Goal: Transaction & Acquisition: Purchase product/service

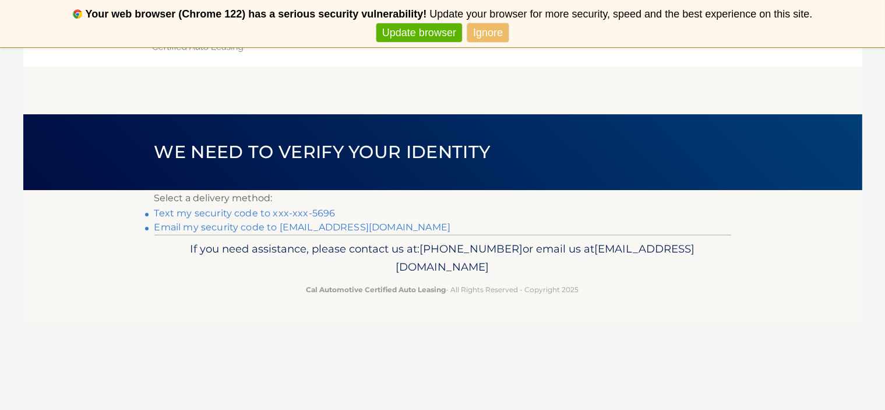
click at [231, 218] on link "Text my security code to xxx-xxx-5696" at bounding box center [244, 212] width 181 height 11
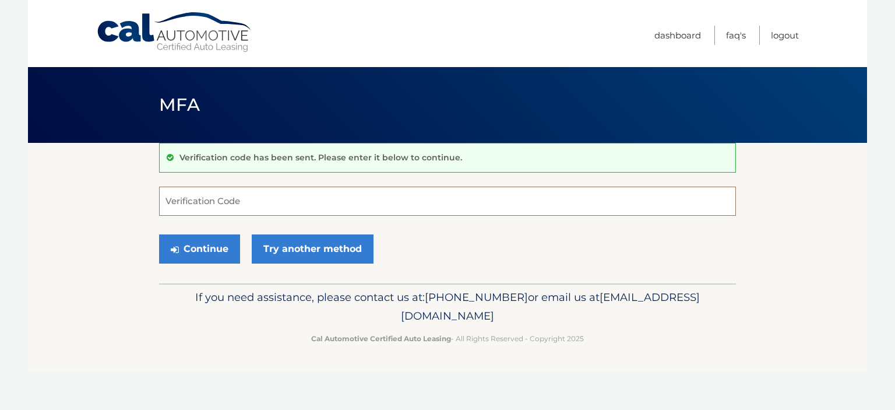
click at [236, 207] on input "Verification Code" at bounding box center [447, 200] width 577 height 29
type input "685129"
click at [159, 234] on button "Continue" at bounding box center [199, 248] width 81 height 29
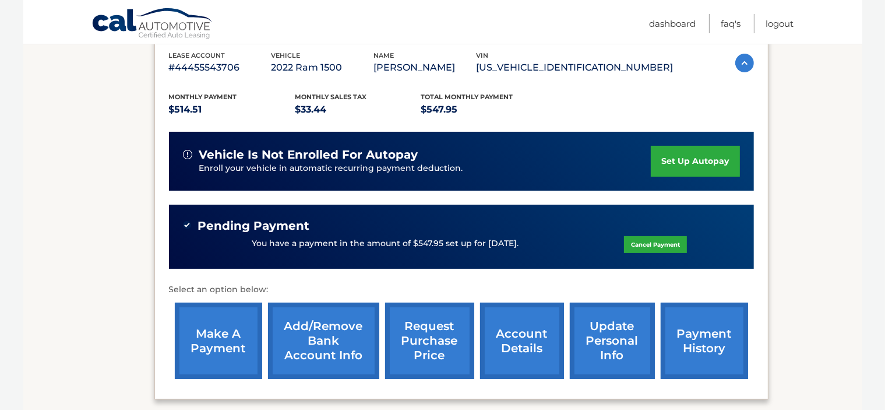
scroll to position [224, 0]
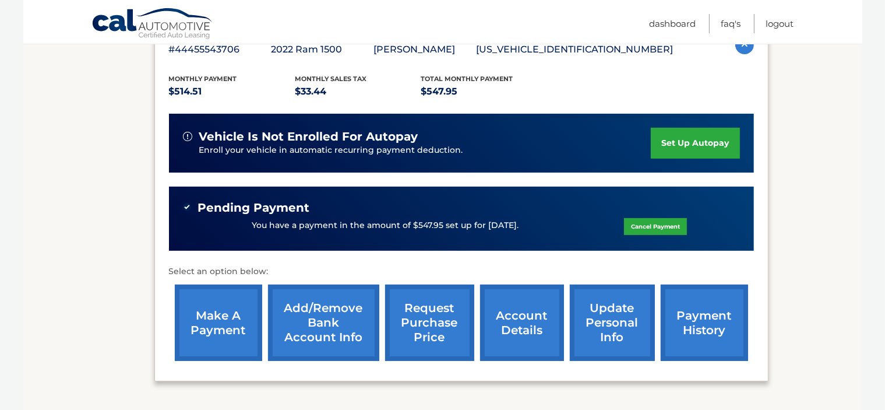
click at [637, 225] on link "Cancel Payment" at bounding box center [655, 226] width 63 height 17
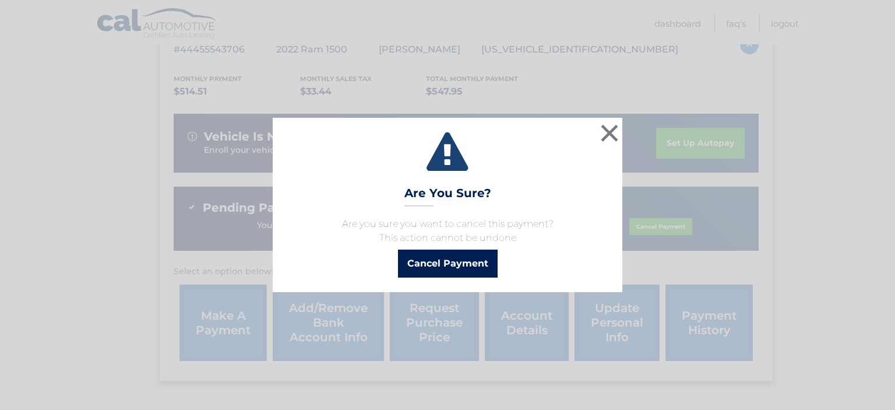
click at [438, 267] on button "Cancel Payment" at bounding box center [448, 263] width 100 height 28
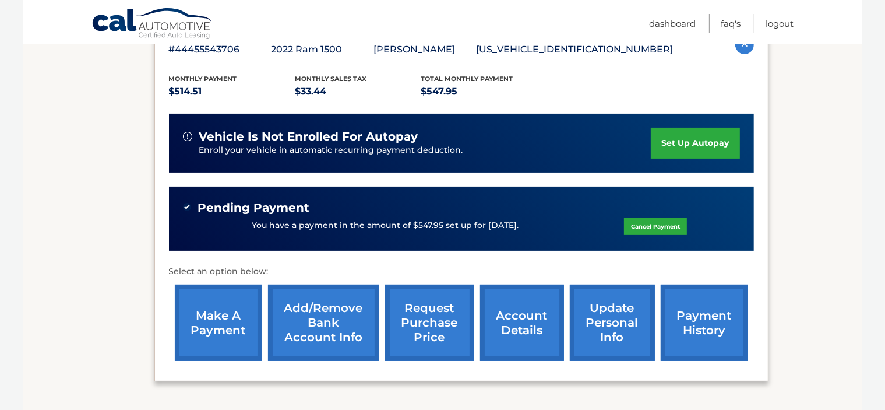
click at [245, 321] on link "make a payment" at bounding box center [218, 322] width 87 height 76
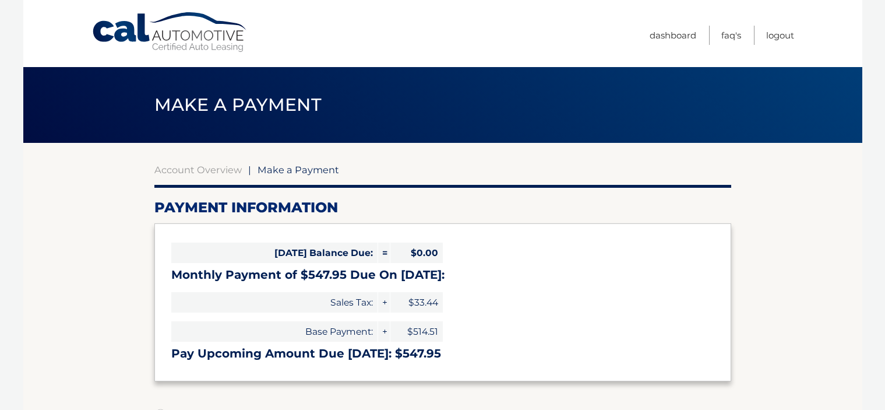
select select "Nzc3MDZhZDAtZTQxZi00NGQwLTk3NTgtODk5M2JlZWNhNTBi"
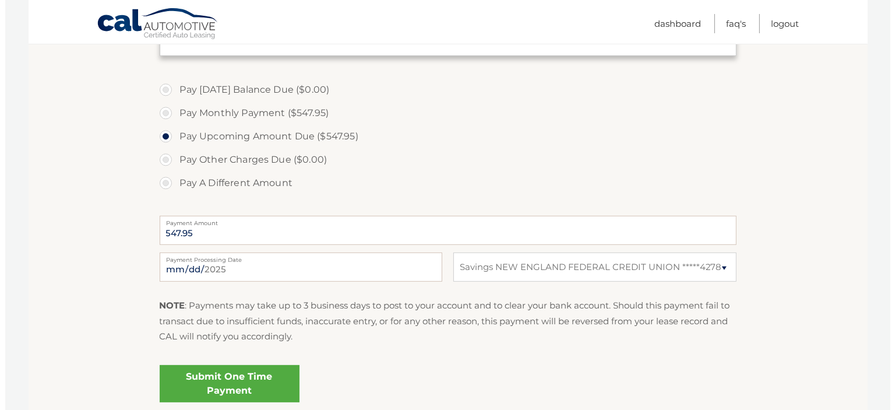
scroll to position [359, 0]
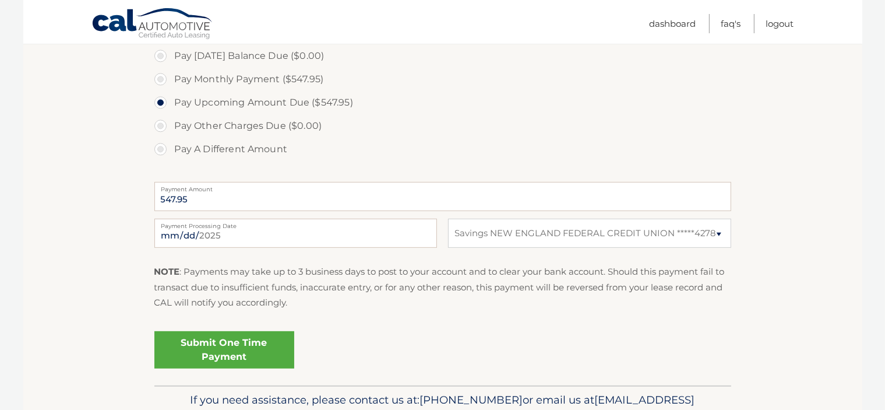
click at [224, 342] on link "Submit One Time Payment" at bounding box center [224, 349] width 140 height 37
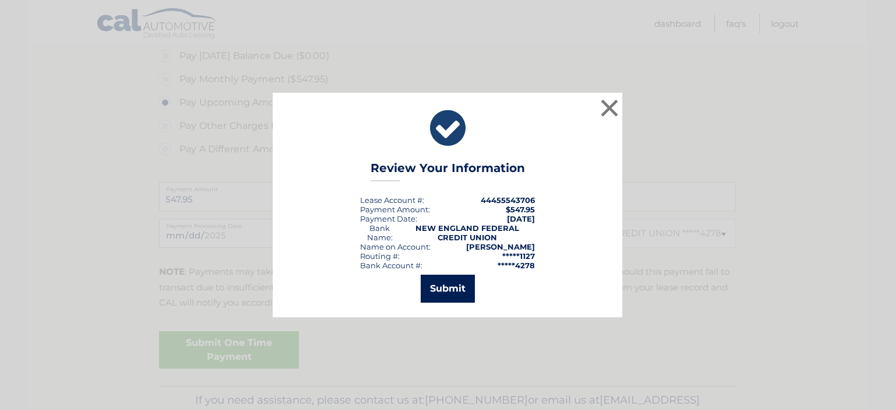
click at [454, 283] on button "Submit" at bounding box center [448, 288] width 54 height 28
